Goal: Complete application form

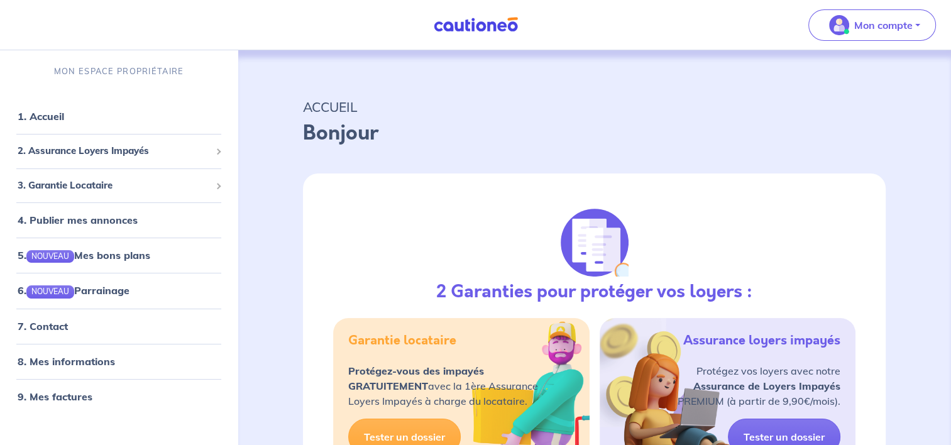
select select "FR"
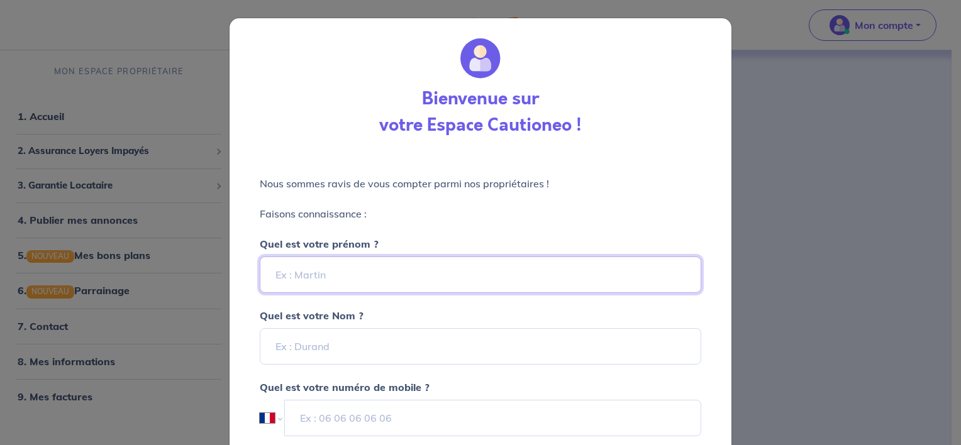
click at [462, 279] on input "Quel est votre prénom ?" at bounding box center [480, 275] width 441 height 36
type input "h"
drag, startPoint x: 399, startPoint y: 238, endPoint x: 391, endPoint y: 248, distance: 13.0
click at [395, 244] on div "Quel est votre prénom ? [PERSON_NAME]" at bounding box center [480, 257] width 441 height 72
drag, startPoint x: 367, startPoint y: 272, endPoint x: 102, endPoint y: 226, distance: 269.2
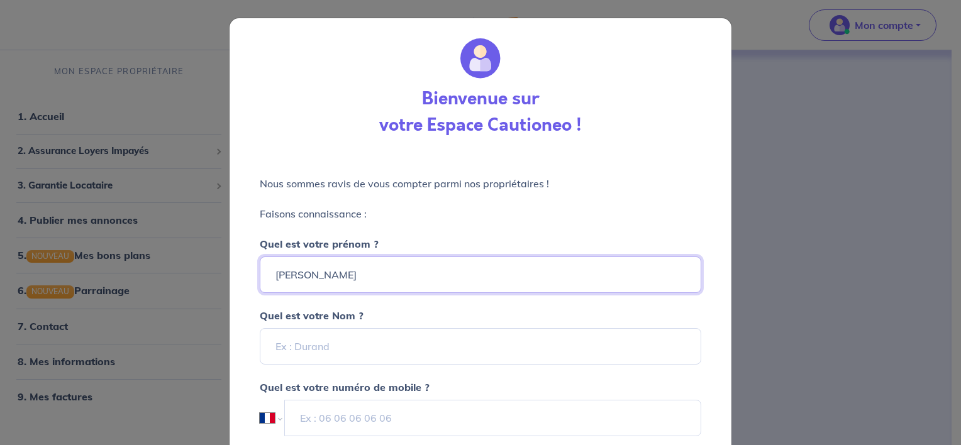
click at [102, 226] on div "Bienvenue sur votre Espace Cautioneo ! Nous sommes ravis de vous compter parmi …" at bounding box center [480, 222] width 961 height 445
type input "G"
type input "b"
type input "[PERSON_NAME]"
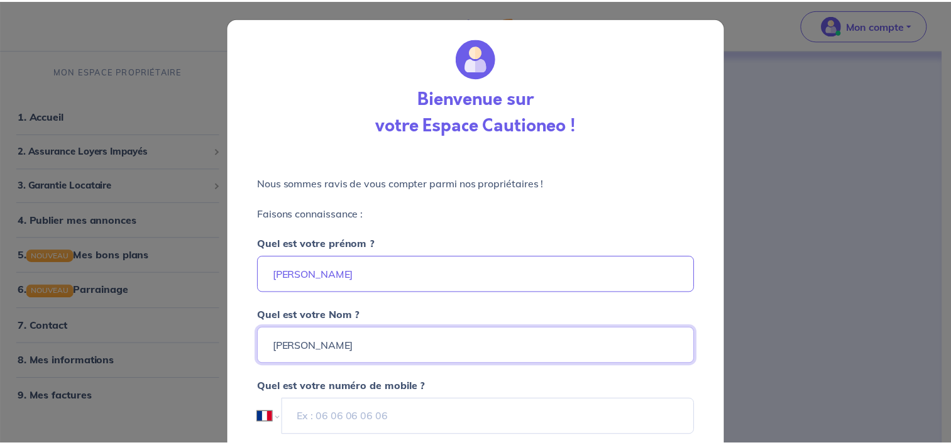
scroll to position [100, 0]
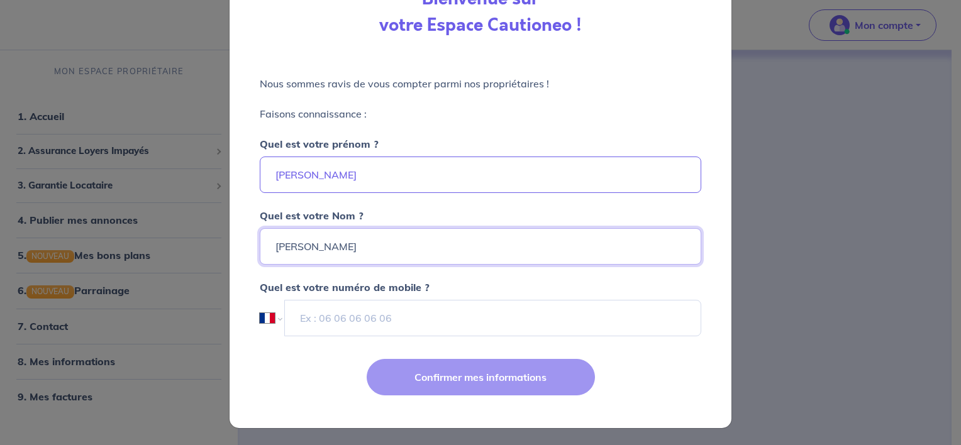
type input "[PERSON_NAME]"
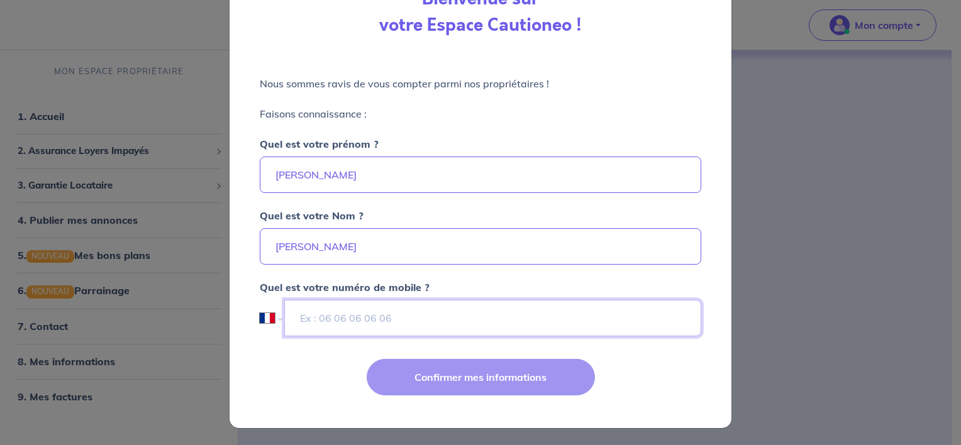
click at [318, 312] on input "tel" at bounding box center [492, 318] width 417 height 36
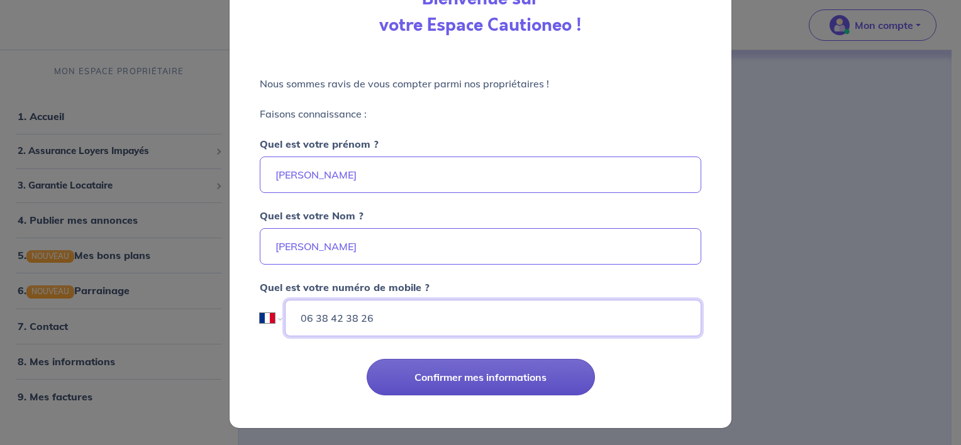
type input "06 38 42 38 26"
click at [465, 375] on button "Confirmer mes informations" at bounding box center [481, 377] width 228 height 36
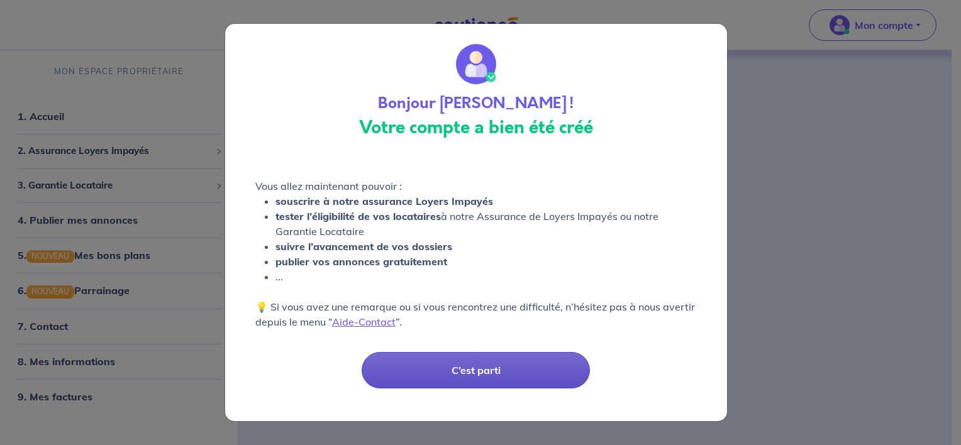
click at [541, 370] on button "C’est parti" at bounding box center [476, 370] width 228 height 36
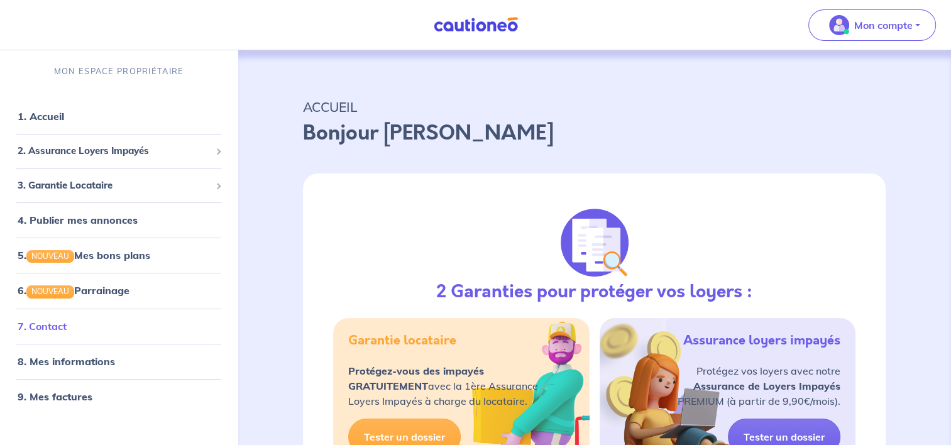
click at [60, 323] on link "7. Contact" at bounding box center [42, 326] width 49 height 13
